Goal: Complete application form: Complete application form

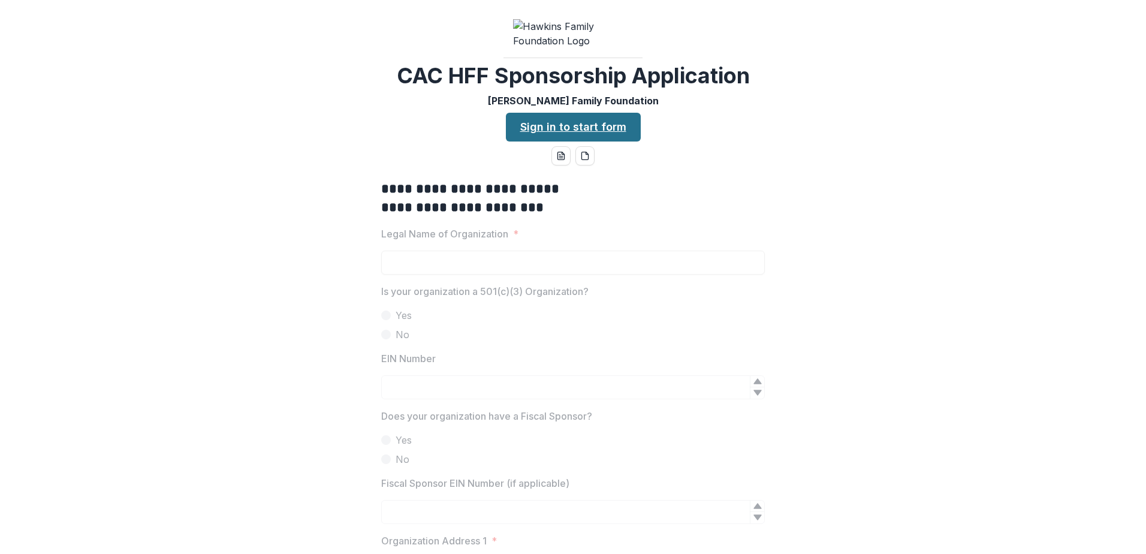
click at [600, 141] on link "Sign in to start form" at bounding box center [573, 127] width 135 height 29
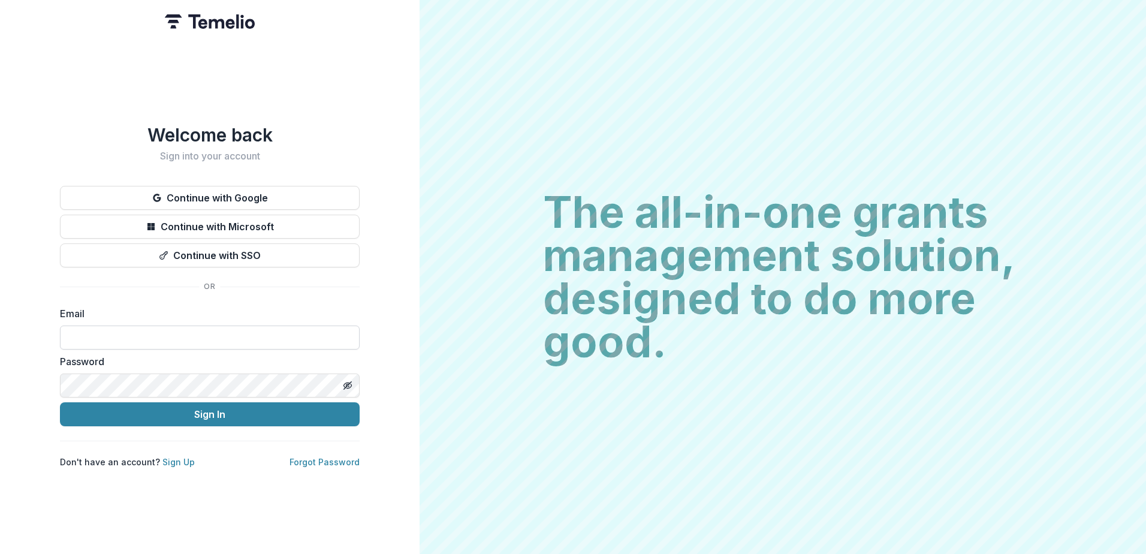
click at [244, 341] on input at bounding box center [210, 337] width 300 height 24
click at [225, 333] on input at bounding box center [210, 337] width 300 height 24
type input "**********"
click at [60, 402] on button "Sign In" at bounding box center [210, 414] width 300 height 24
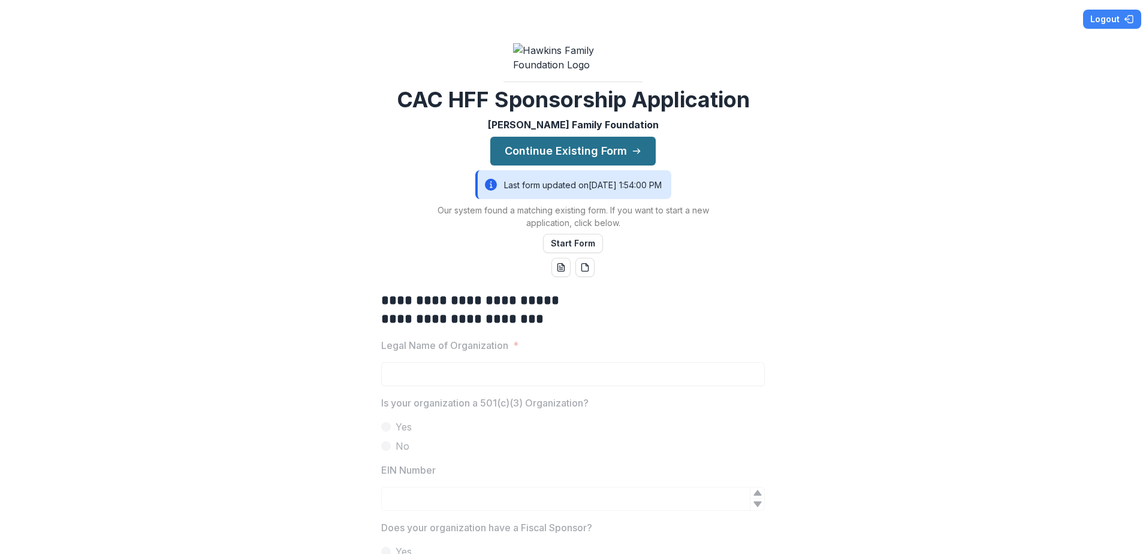
click at [601, 165] on button "Continue Existing Form" at bounding box center [572, 151] width 165 height 29
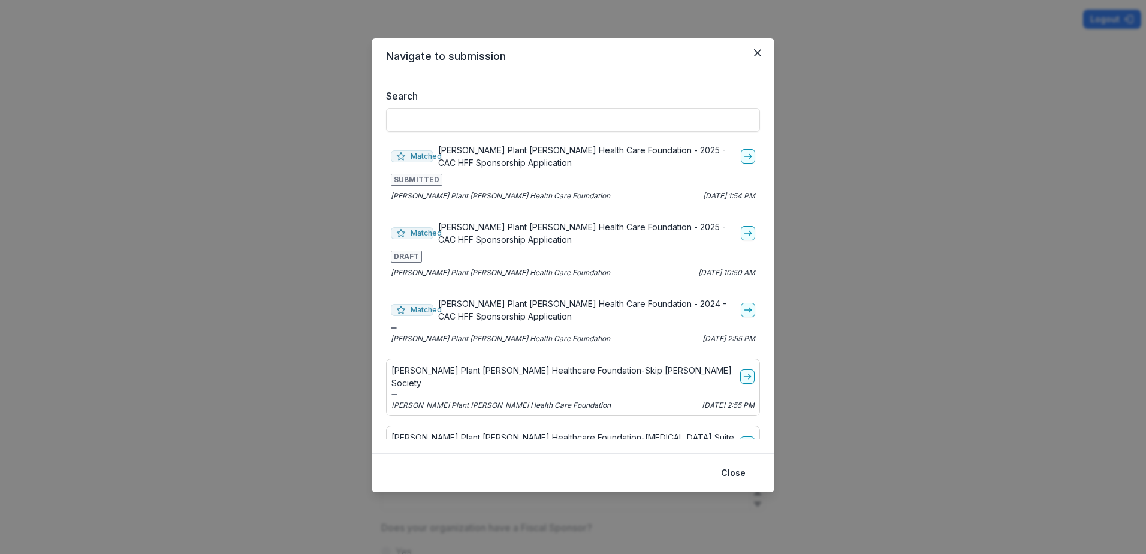
click at [580, 236] on p "Morton Plant Mease Health Care Foundation - 2025 - CAC HFF Sponsorship Applicat…" at bounding box center [587, 233] width 298 height 25
click at [460, 233] on p "Morton Plant Mease Health Care Foundation - 2025 - CAC HFF Sponsorship Applicat…" at bounding box center [587, 233] width 298 height 25
click at [743, 230] on icon "go-to" at bounding box center [748, 233] width 10 height 10
